Goal: Task Accomplishment & Management: Complete application form

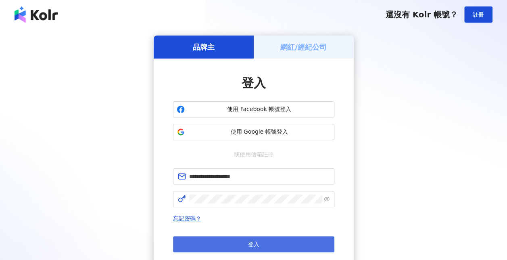
click at [247, 247] on button "登入" at bounding box center [253, 244] width 161 height 16
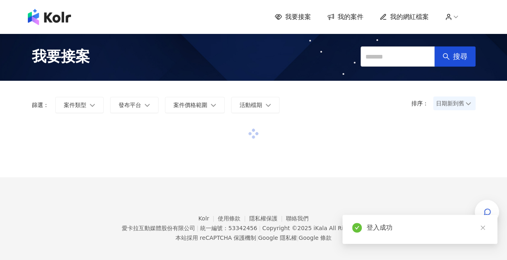
click at [484, 227] on div "登入成功" at bounding box center [420, 229] width 155 height 29
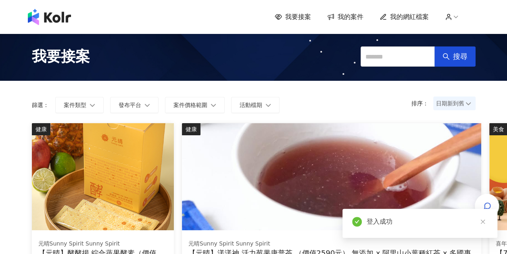
click at [417, 17] on span "我的網紅檔案" at bounding box center [409, 17] width 39 height 9
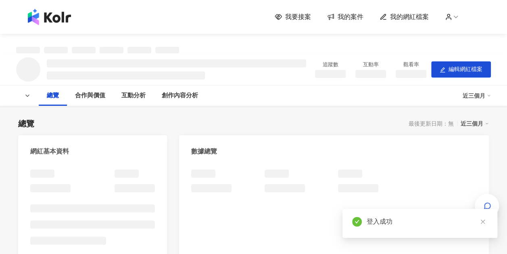
click at [345, 17] on span "我的案件" at bounding box center [351, 17] width 26 height 9
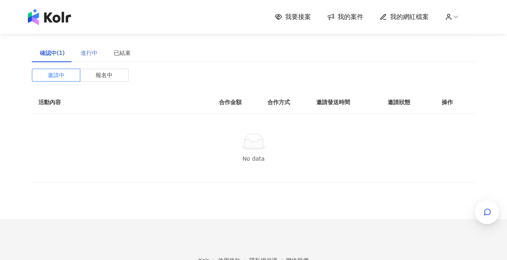
click at [86, 48] on div "進行中" at bounding box center [89, 53] width 33 height 19
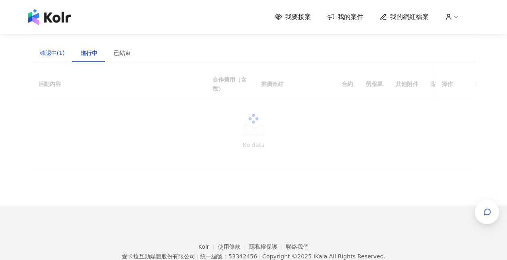
click at [53, 55] on div "確認中(1)" at bounding box center [52, 52] width 25 height 9
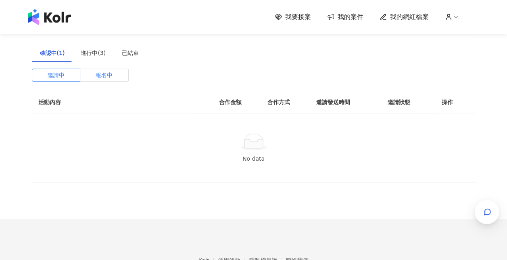
click at [97, 70] on span "報名中" at bounding box center [104, 75] width 17 height 12
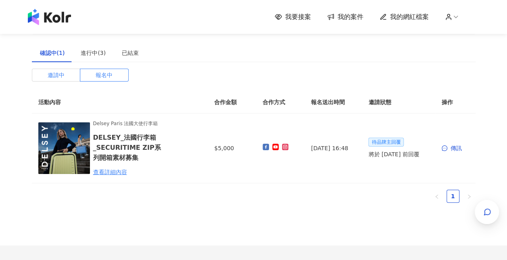
click at [56, 75] on span "邀請中" at bounding box center [56, 75] width 17 height 12
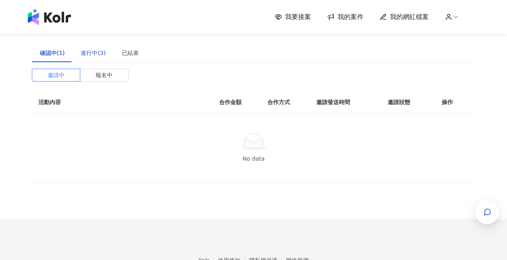
click at [89, 54] on div "進行中(3)" at bounding box center [93, 52] width 25 height 9
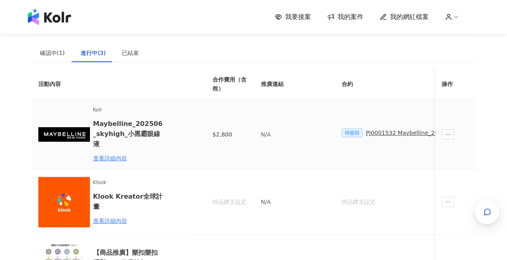
click at [390, 131] on div "PJ0001532 Maybelline_202506_skyhigh_小黑霸眼線液_萊雅合作備忘錄" at bounding box center [461, 132] width 191 height 9
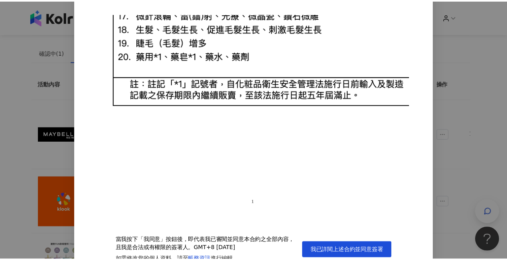
scroll to position [28, 0]
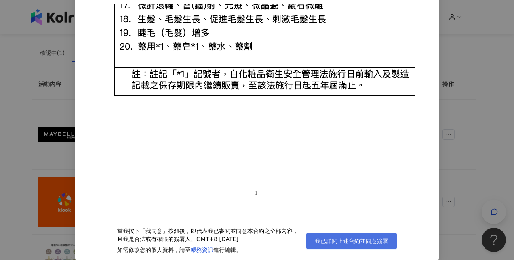
click at [361, 235] on button "我已詳閱上述合約並同意簽署" at bounding box center [351, 241] width 90 height 16
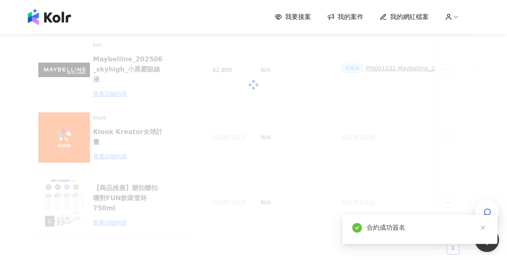
scroll to position [81, 0]
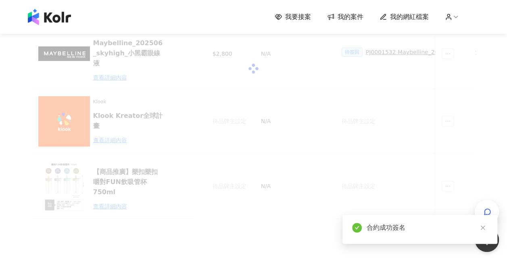
drag, startPoint x: 206, startPoint y: 216, endPoint x: 401, endPoint y: 220, distance: 195.4
click at [386, 179] on body "我要接案 我的案件 我的網紅檔案 建議執行流程 確認中(1) 進行中(3) 已結束(32) 邀請中 報名中 活動內容 合作金額 合作方式 邀請發送時間 邀請狀…" at bounding box center [253, 49] width 507 height 260
click at [483, 227] on icon "close" at bounding box center [483, 228] width 4 height 4
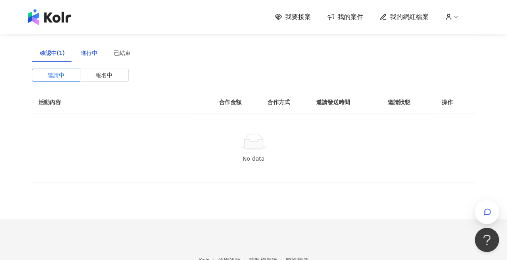
click at [86, 51] on div "進行中" at bounding box center [89, 52] width 17 height 9
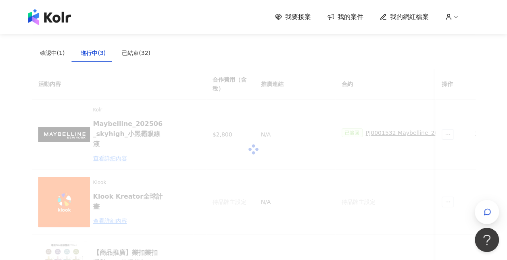
scroll to position [40, 0]
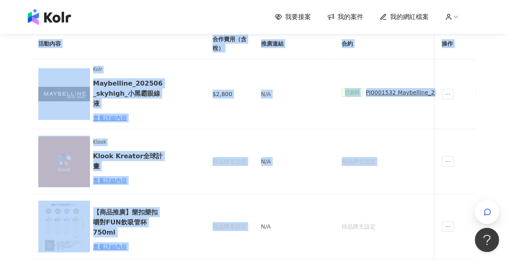
drag, startPoint x: 256, startPoint y: 254, endPoint x: 282, endPoint y: 254, distance: 25.4
click at [282, 254] on div "活動內容 合作費用（含稅） 推廣連結 合約 勞報單 其他附件 貼文連結 撥款金額 撥款狀態 操作 Kolr Maybelline_202506_skyhigh…" at bounding box center [254, 143] width 444 height 231
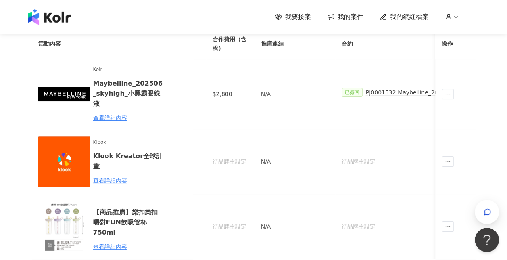
drag, startPoint x: 282, startPoint y: 254, endPoint x: 403, endPoint y: 205, distance: 130.9
click at [403, 205] on td "待品牌主設定" at bounding box center [449, 226] width 228 height 65
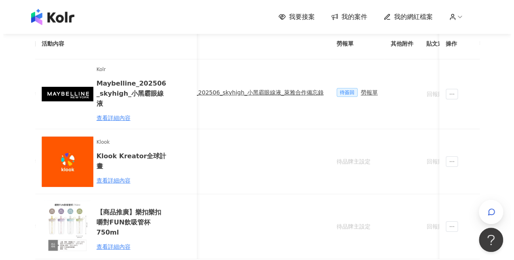
scroll to position [0, 238]
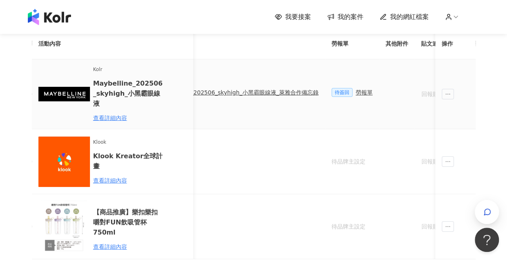
click at [357, 88] on div "勞報單" at bounding box center [364, 92] width 17 height 9
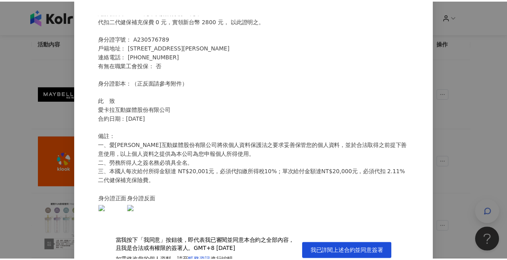
scroll to position [28, 0]
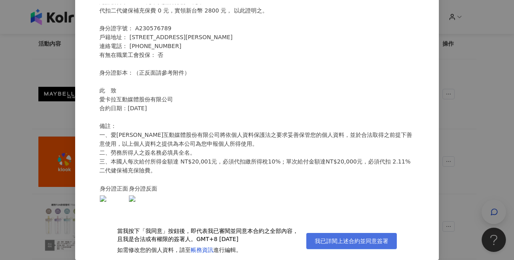
click at [346, 243] on span "我已詳閱上述合約並同意簽署" at bounding box center [350, 241] width 73 height 6
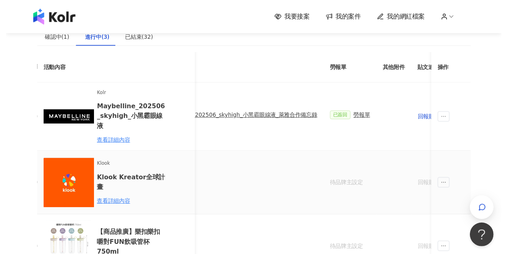
scroll to position [0, 0]
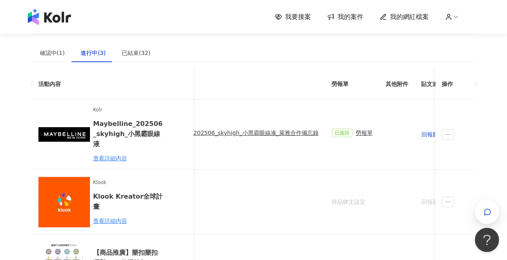
click at [309, 20] on span "我要接案" at bounding box center [298, 17] width 26 height 9
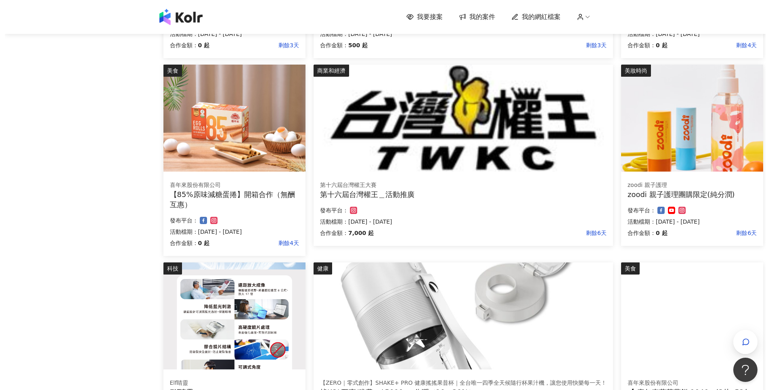
scroll to position [363, 0]
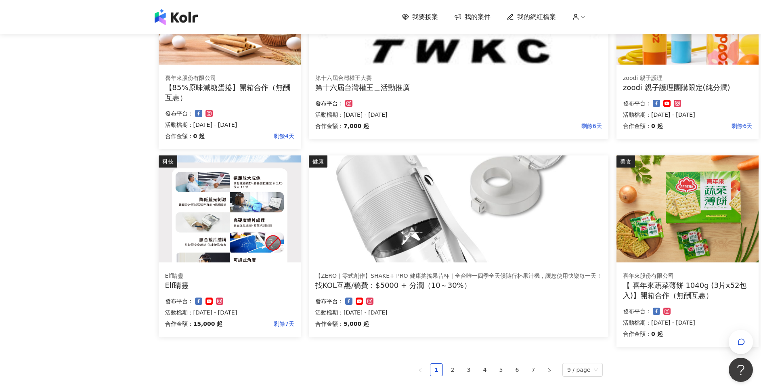
click at [426, 254] on div "找KOL互惠/稿費：$5000 + 分潤（10～30%）" at bounding box center [458, 285] width 287 height 10
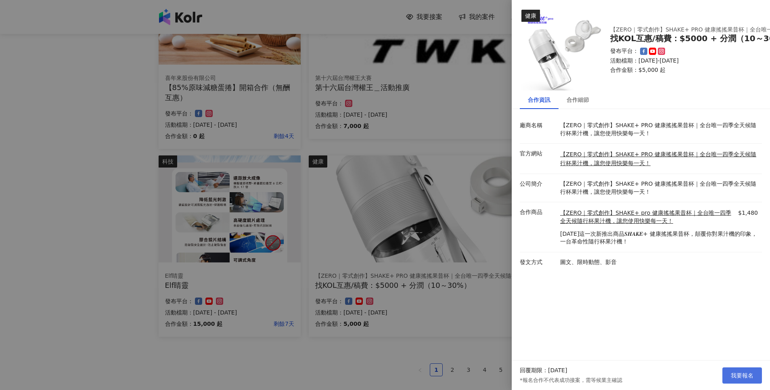
click at [507, 254] on span "我要報名" at bounding box center [742, 375] width 23 height 6
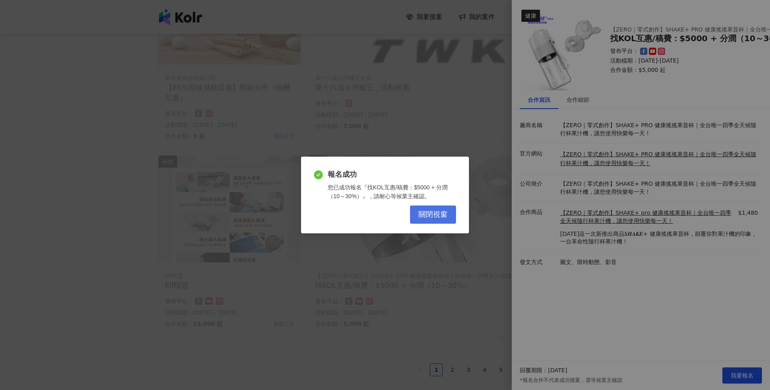
click at [447, 216] on span "關閉視窗" at bounding box center [433, 214] width 29 height 9
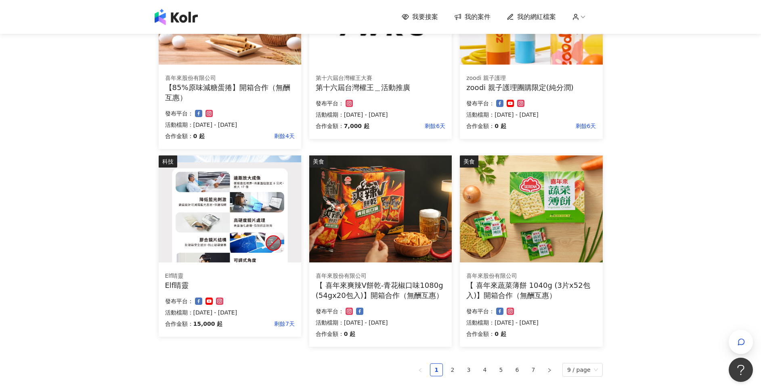
click at [231, 254] on div "Elf睛靈 Elf睛靈 合作金額： 15,000 起 剩餘7天 發布平台： 活動檔期：[DATE] - [DATE]" at bounding box center [230, 301] width 143 height 71
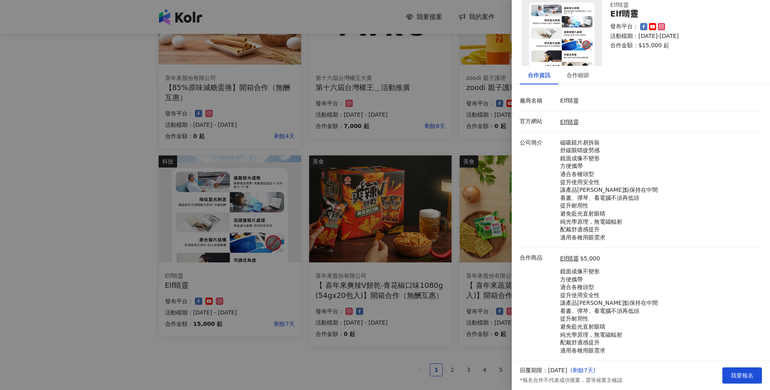
scroll to position [45, 0]
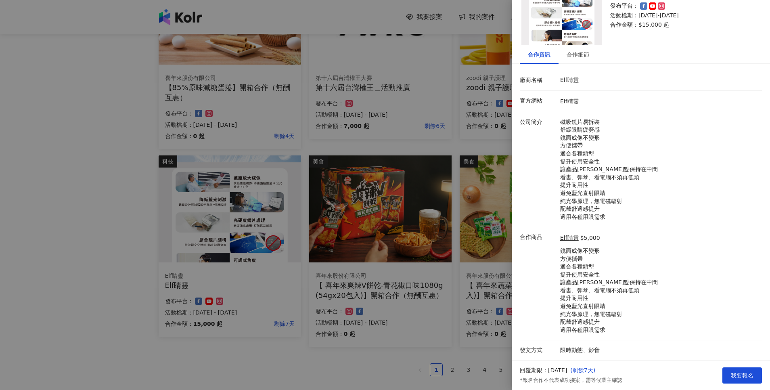
click at [376, 254] on div at bounding box center [385, 195] width 770 height 390
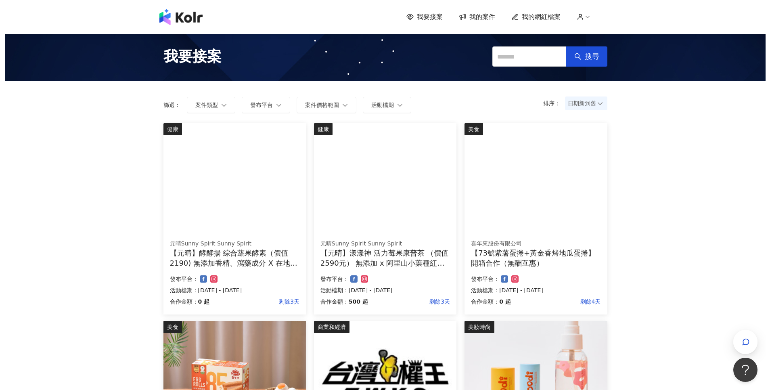
scroll to position [472, 0]
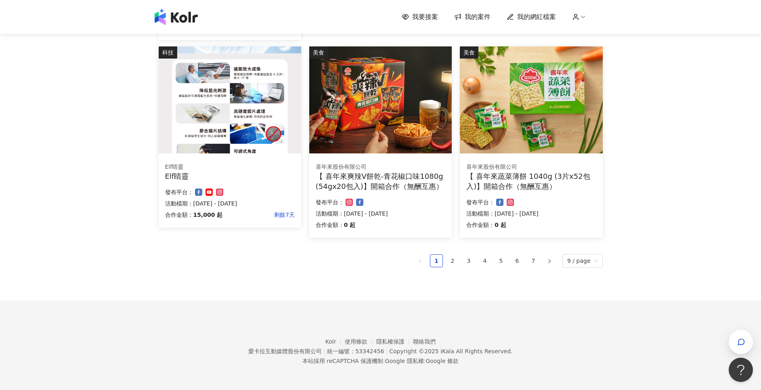
click at [277, 179] on div "Elf睛靈" at bounding box center [230, 176] width 130 height 10
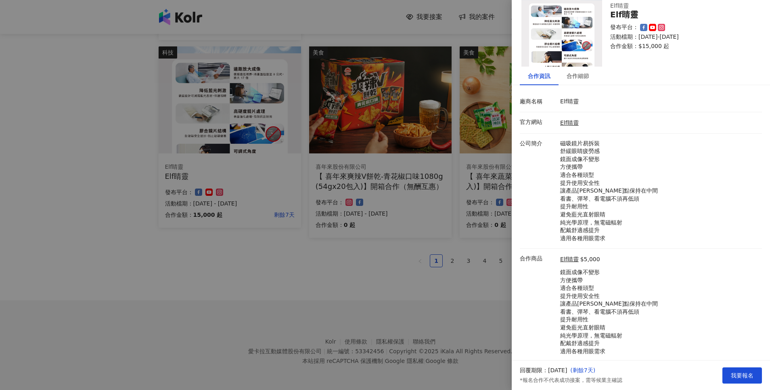
scroll to position [45, 0]
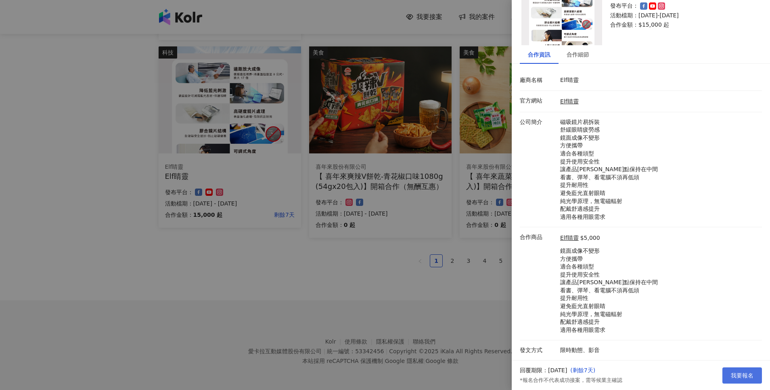
click at [507, 254] on span "我要報名" at bounding box center [742, 375] width 23 height 6
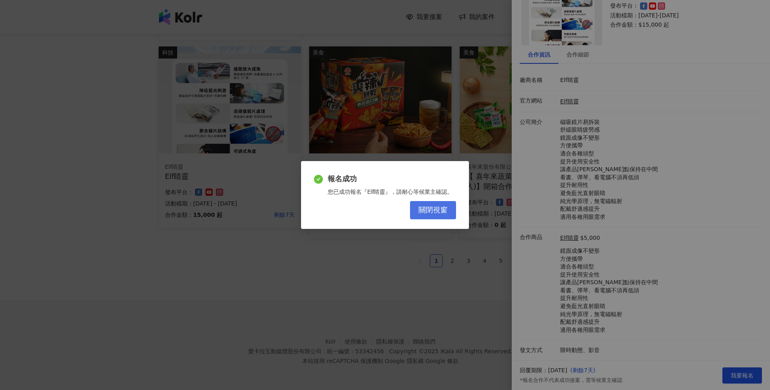
click at [448, 210] on button "關閉視窗" at bounding box center [433, 210] width 46 height 18
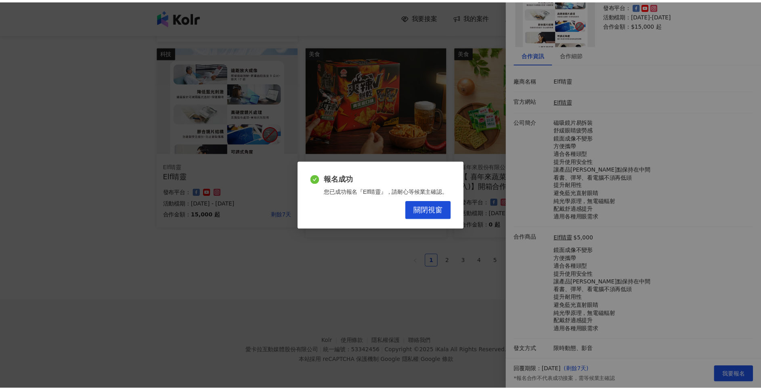
scroll to position [0, 0]
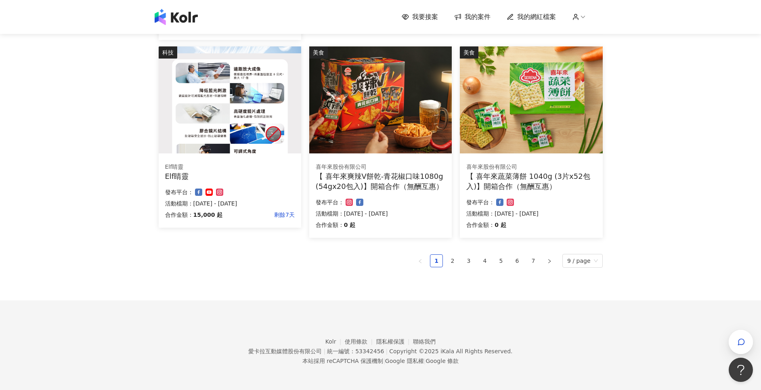
click at [457, 254] on link "2" at bounding box center [453, 261] width 12 height 12
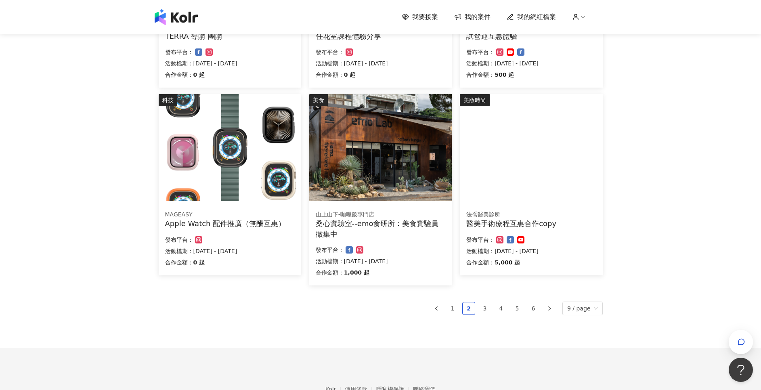
scroll to position [462, 0]
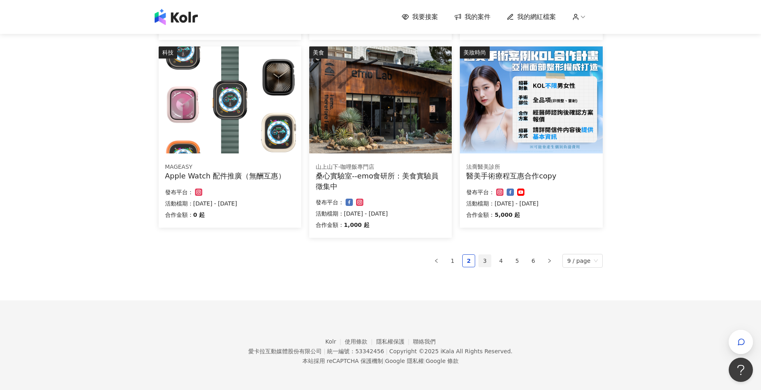
click at [488, 254] on link "3" at bounding box center [485, 261] width 12 height 12
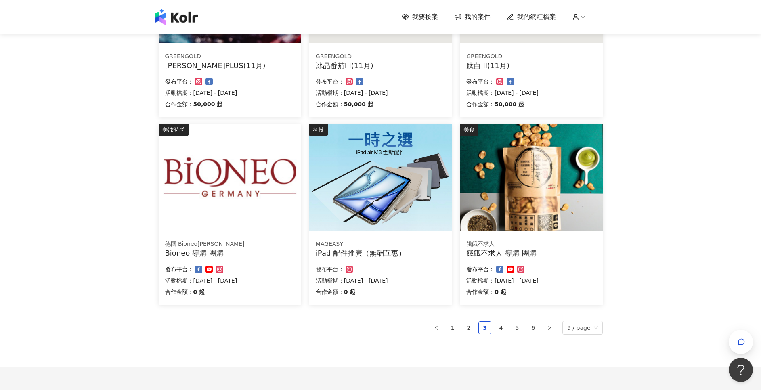
scroll to position [452, 0]
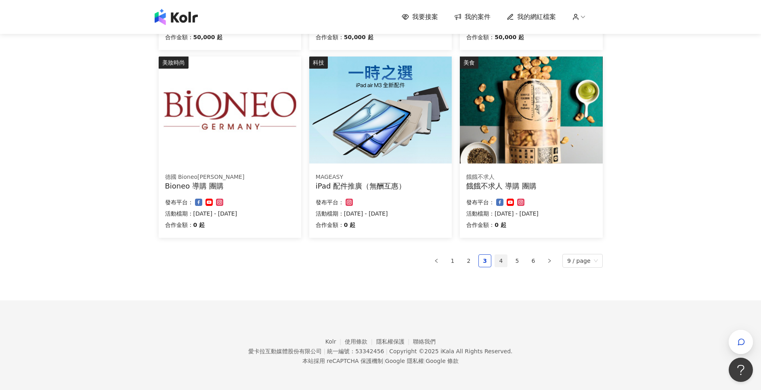
click at [507, 254] on link "4" at bounding box center [501, 261] width 12 height 12
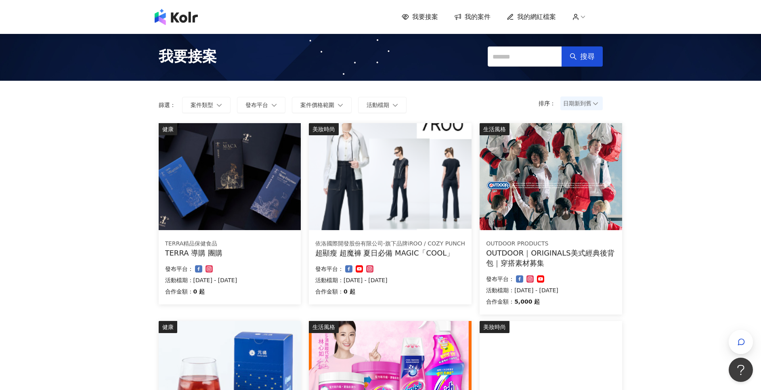
scroll to position [363, 0]
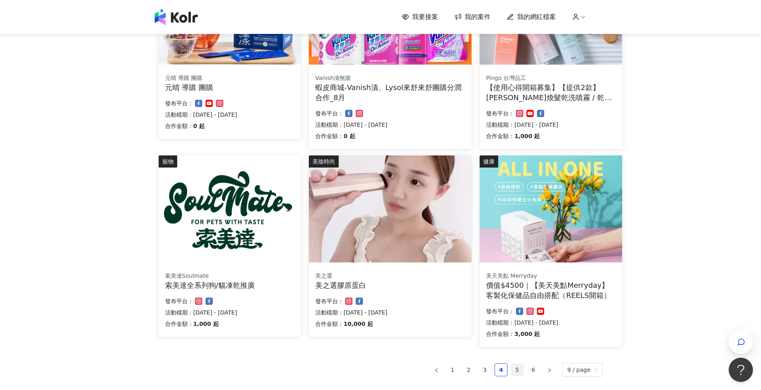
click at [507, 254] on link "5" at bounding box center [517, 370] width 12 height 12
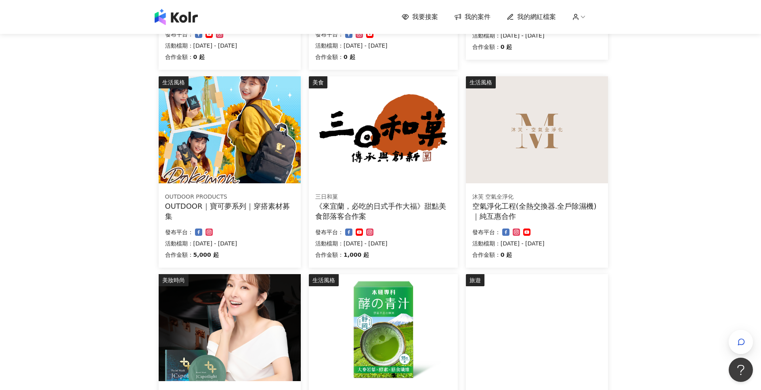
scroll to position [242, 0]
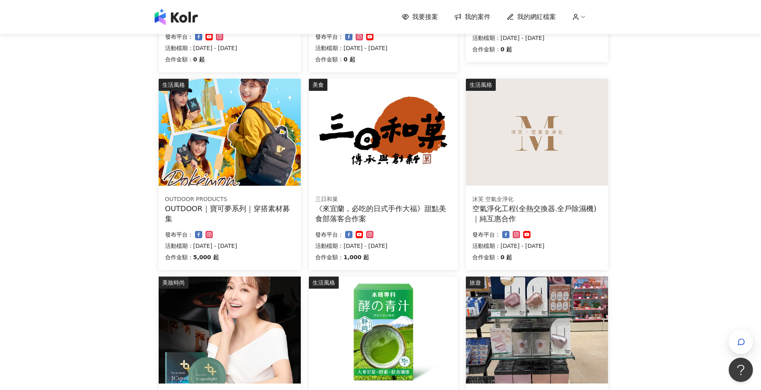
click at [271, 209] on div "OUTDOOR｜寶可夢系列｜穿搭素材募集" at bounding box center [229, 213] width 129 height 20
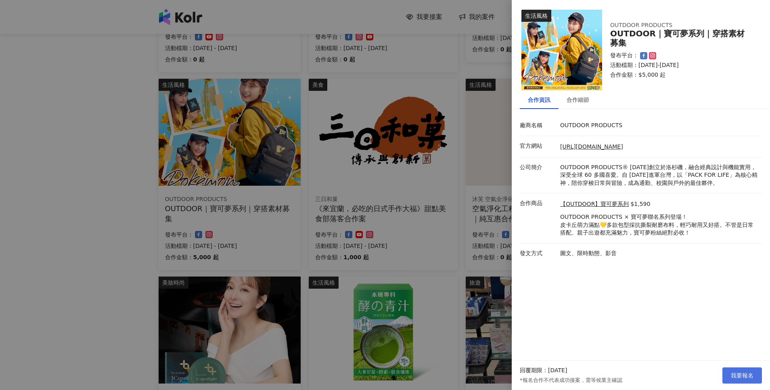
click at [507, 254] on span "我要報名" at bounding box center [742, 375] width 23 height 6
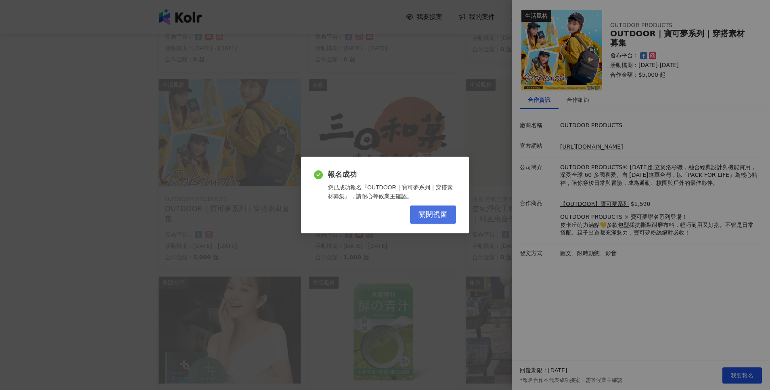
click at [435, 220] on button "關閉視窗" at bounding box center [433, 214] width 46 height 18
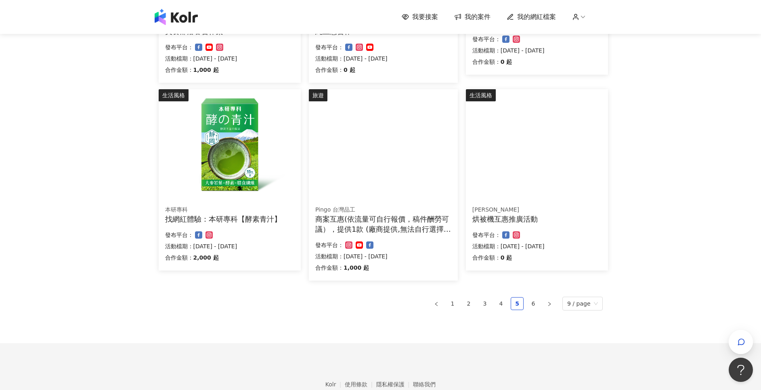
scroll to position [472, 0]
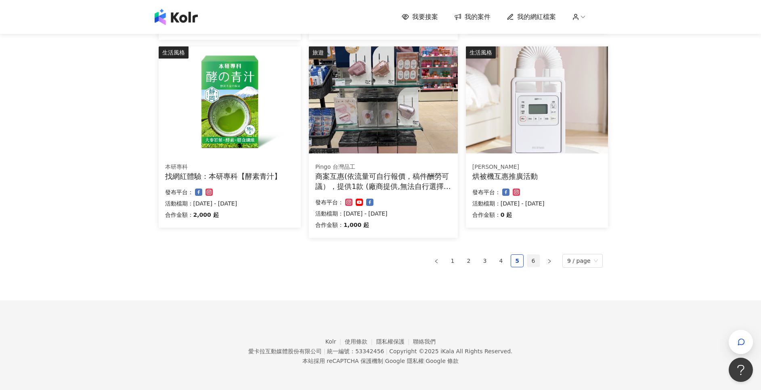
click at [507, 254] on link "6" at bounding box center [533, 261] width 12 height 12
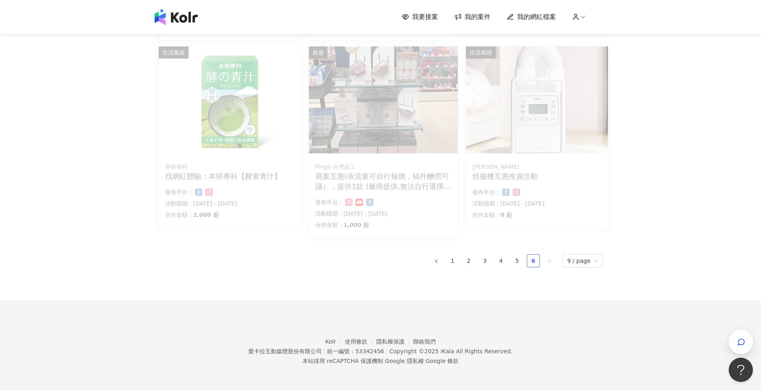
click at [507, 254] on link "6" at bounding box center [533, 261] width 12 height 12
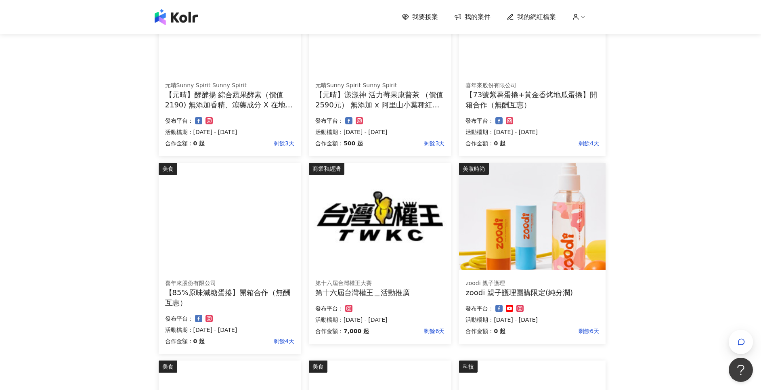
scroll to position [400, 0]
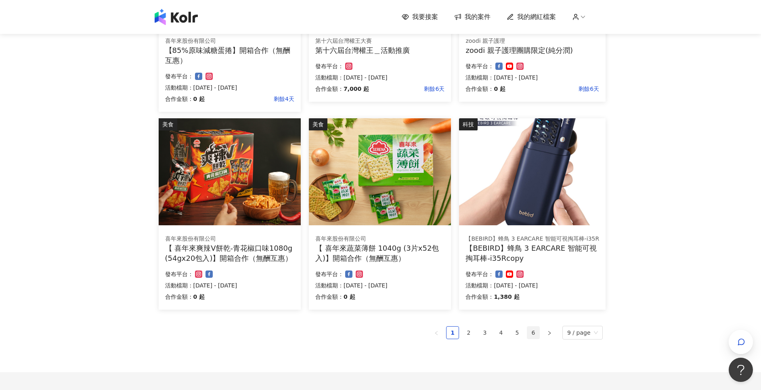
click at [538, 334] on link "6" at bounding box center [533, 333] width 12 height 12
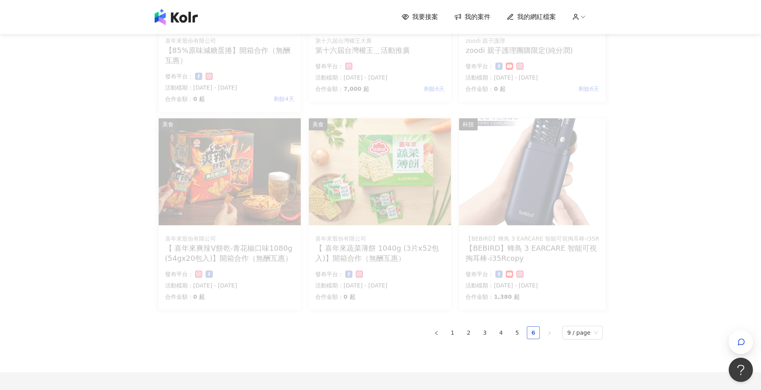
click at [533, 331] on link "6" at bounding box center [533, 333] width 12 height 12
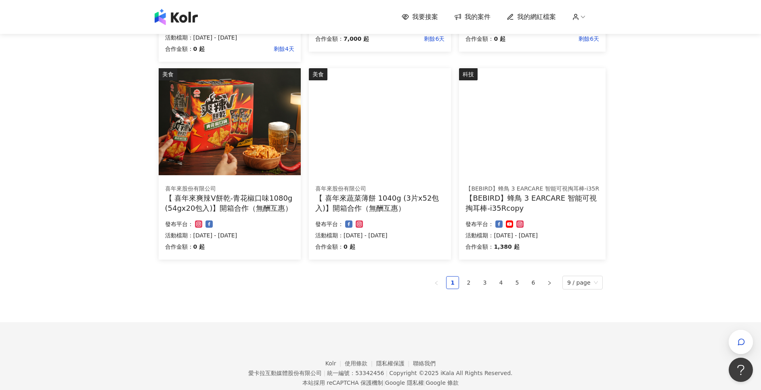
scroll to position [472, 0]
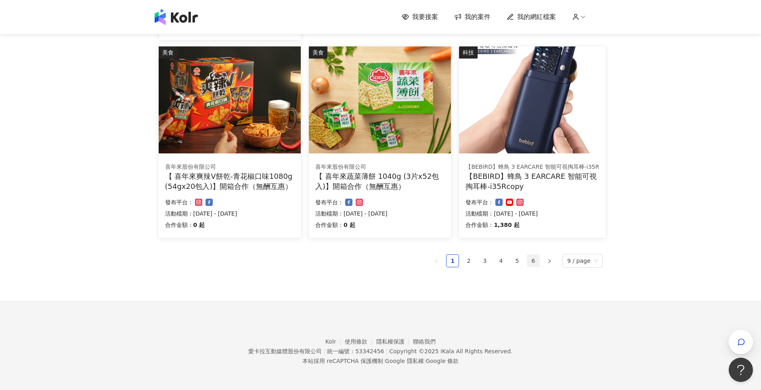
click at [536, 266] on link "6" at bounding box center [533, 261] width 12 height 12
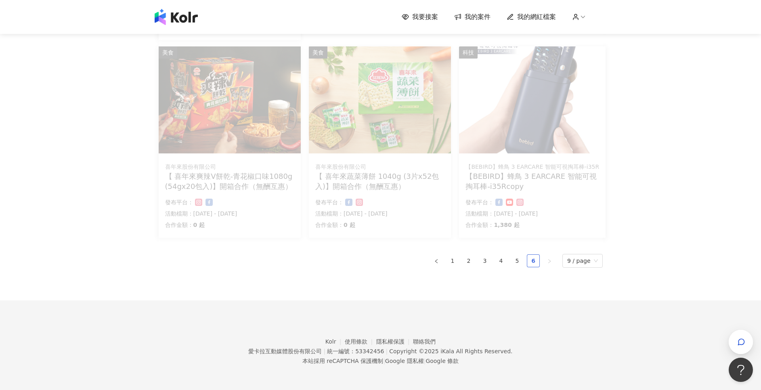
click at [533, 261] on link "6" at bounding box center [533, 261] width 12 height 12
click at [517, 264] on link "5" at bounding box center [517, 261] width 12 height 12
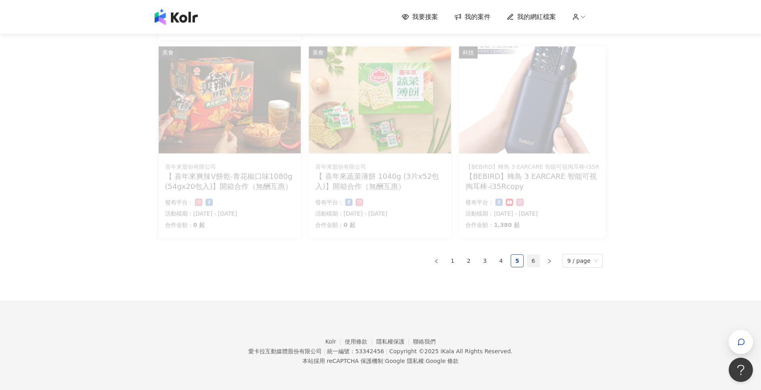
click at [539, 262] on link "6" at bounding box center [533, 261] width 12 height 12
